Goal: Information Seeking & Learning: Learn about a topic

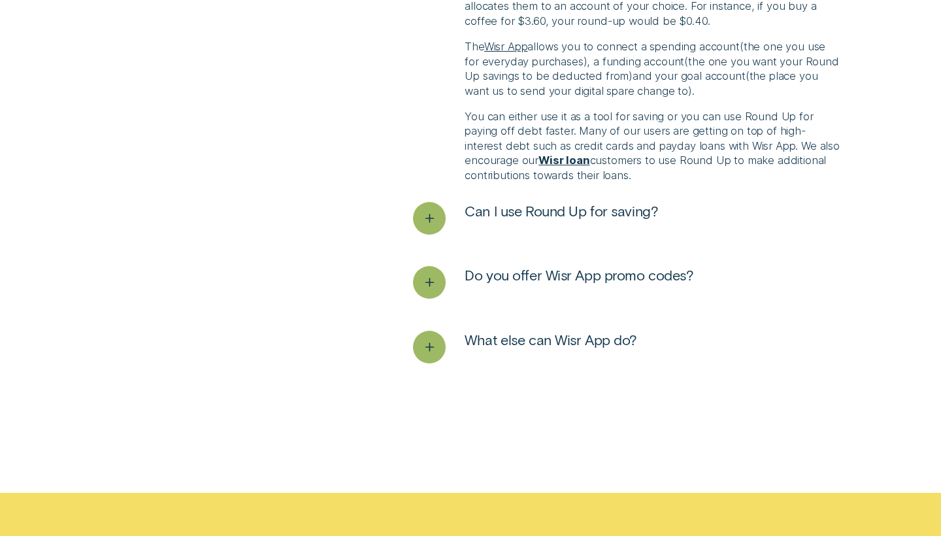
scroll to position [2789, 0]
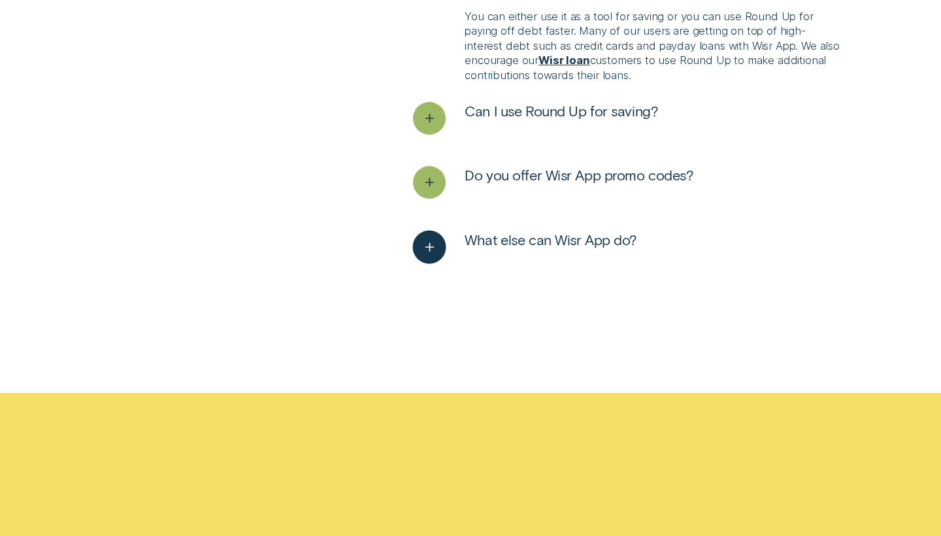
click at [439, 230] on div "See more" at bounding box center [429, 246] width 33 height 33
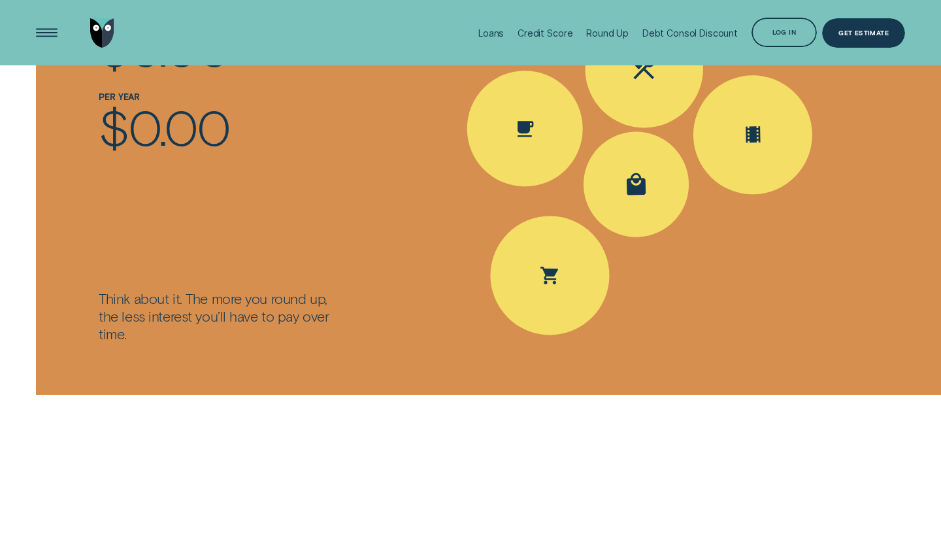
scroll to position [1451, 0]
